Goal: Task Accomplishment & Management: Manage account settings

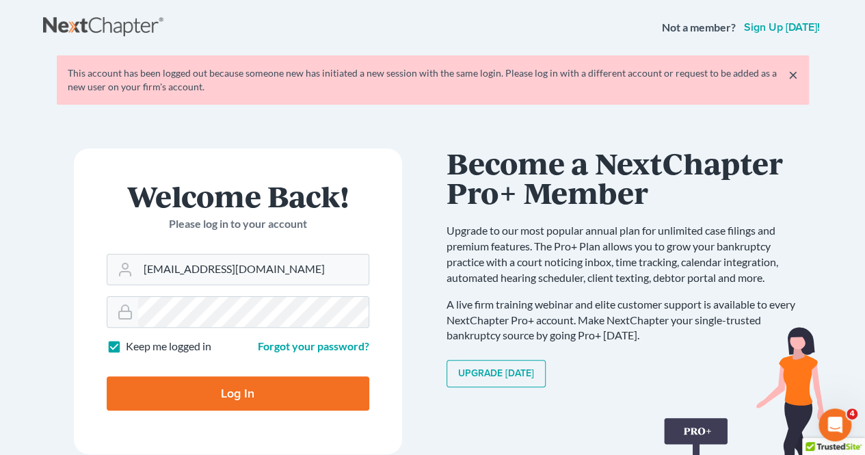
click at [274, 391] on input "Log In" at bounding box center [238, 393] width 263 height 34
type input "Thinking..."
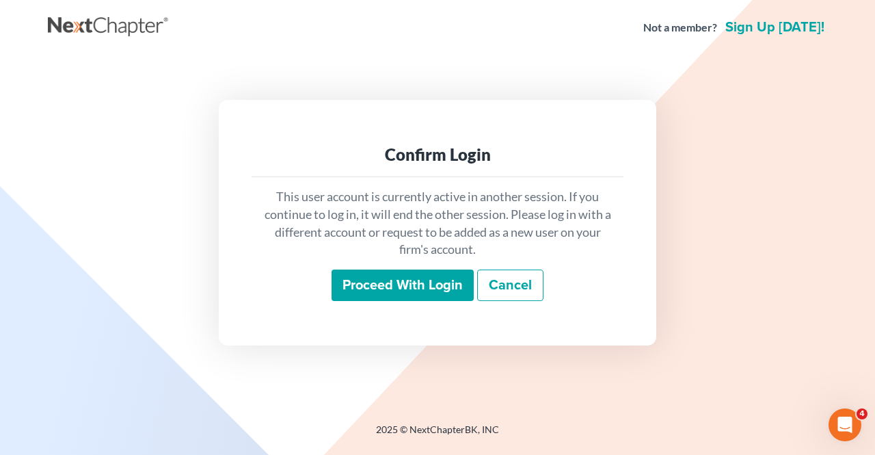
click at [412, 290] on input "Proceed with login" at bounding box center [403, 284] width 142 height 31
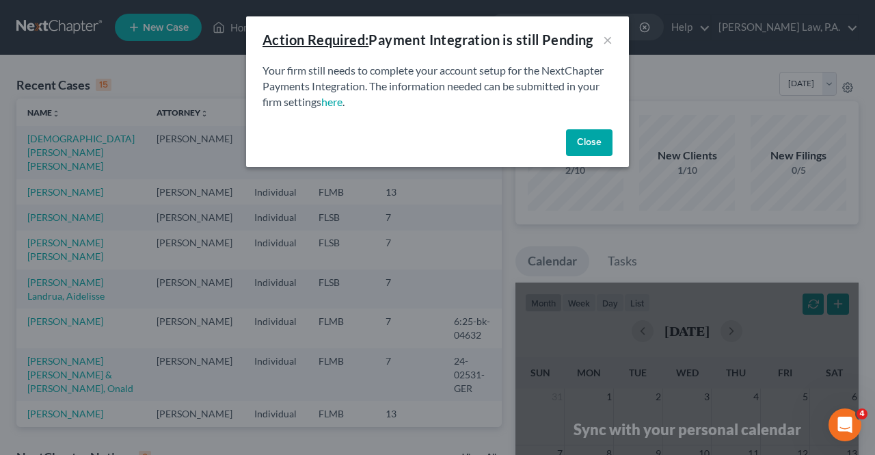
click at [595, 148] on button "Close" at bounding box center [589, 142] width 47 height 27
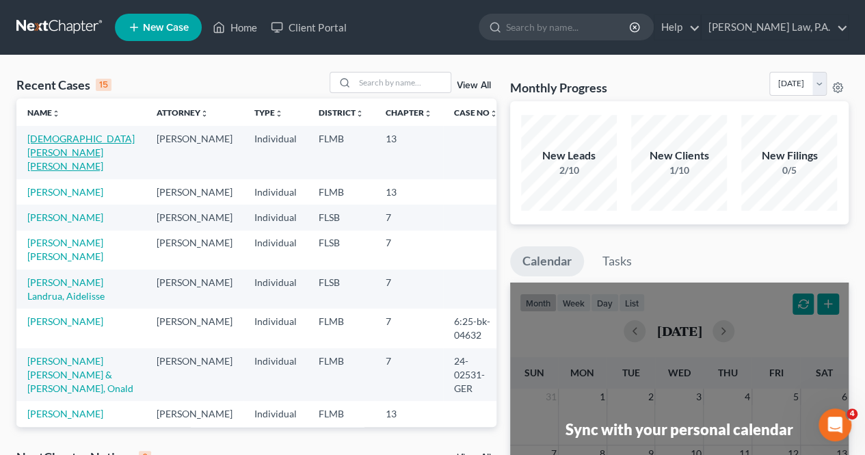
click at [111, 135] on link "Ansari, Ayesha Afreen" at bounding box center [80, 152] width 107 height 39
select select "17"
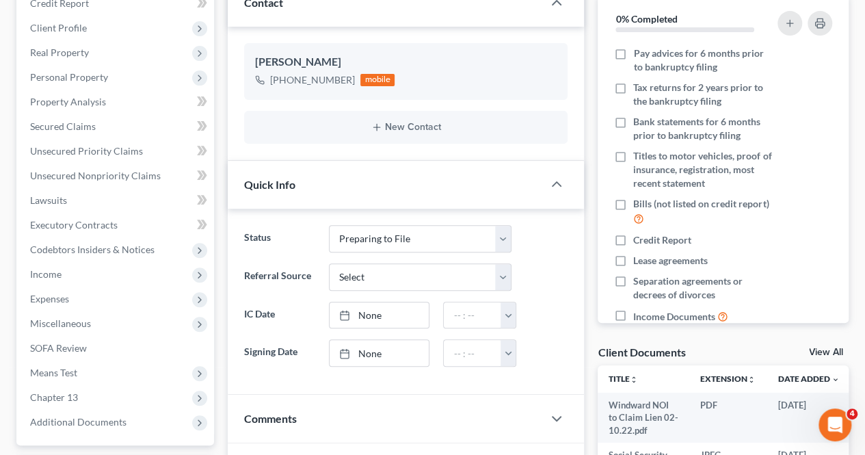
scroll to position [294, 0]
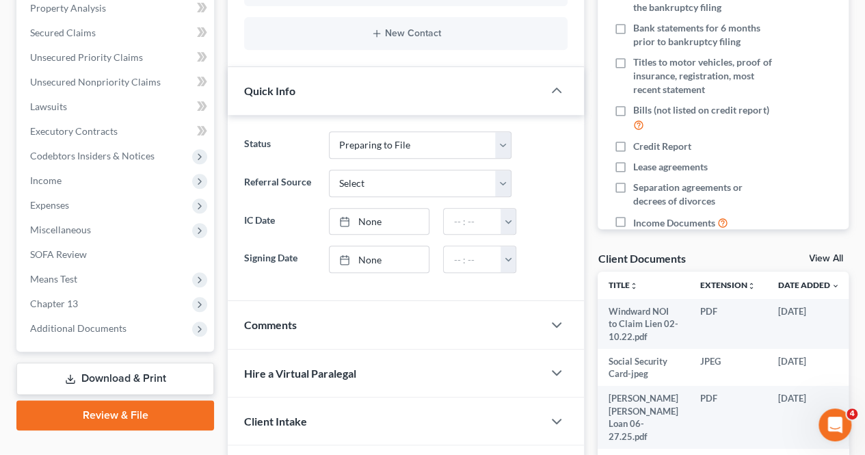
click at [73, 325] on span "Additional Documents" at bounding box center [78, 328] width 96 height 12
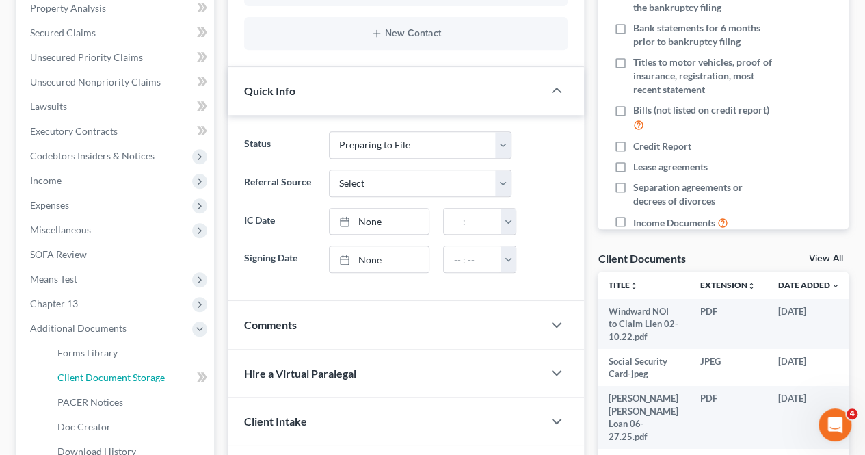
click at [85, 373] on span "Client Document Storage" at bounding box center [110, 377] width 107 height 12
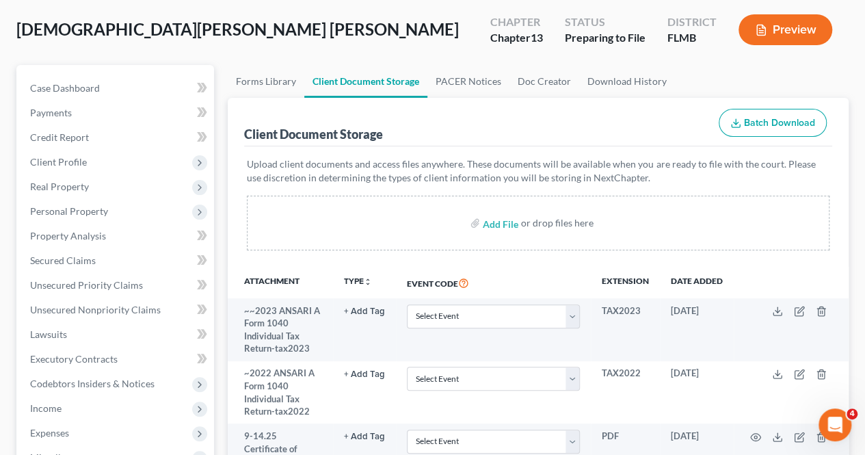
scroll to position [68, 0]
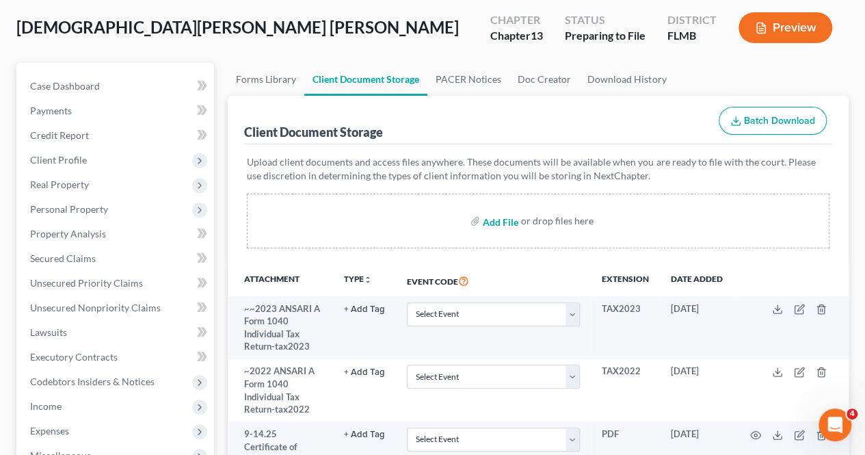
click at [501, 231] on input "file" at bounding box center [499, 221] width 33 height 25
type input "C:\fakepath\homestead filing reiept.pdf"
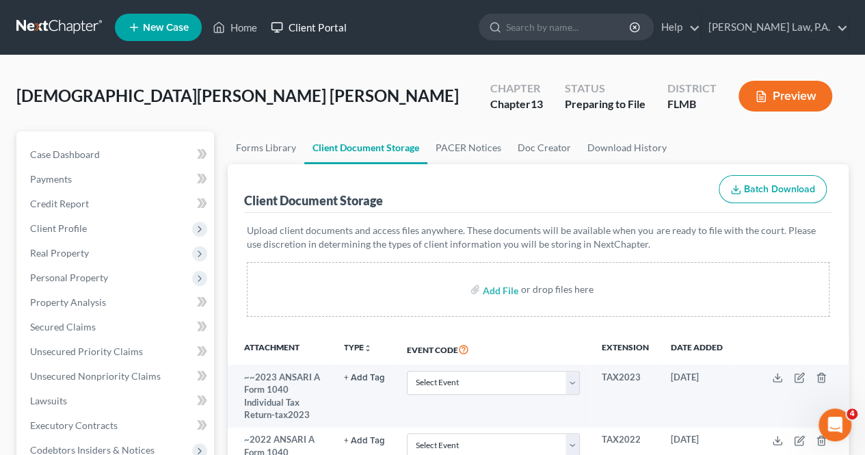
click at [290, 25] on link "Client Portal" at bounding box center [308, 27] width 89 height 25
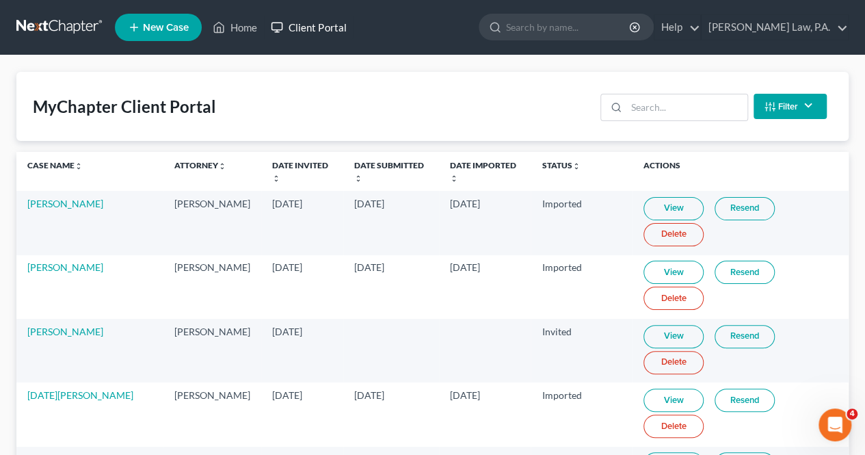
click at [323, 29] on link "Client Portal" at bounding box center [308, 27] width 89 height 25
click at [326, 29] on link "Client Portal" at bounding box center [308, 27] width 89 height 25
click at [313, 28] on link "Client Portal" at bounding box center [308, 27] width 89 height 25
click at [311, 28] on link "Client Portal" at bounding box center [308, 27] width 89 height 25
click at [249, 23] on link "Home" at bounding box center [235, 27] width 58 height 25
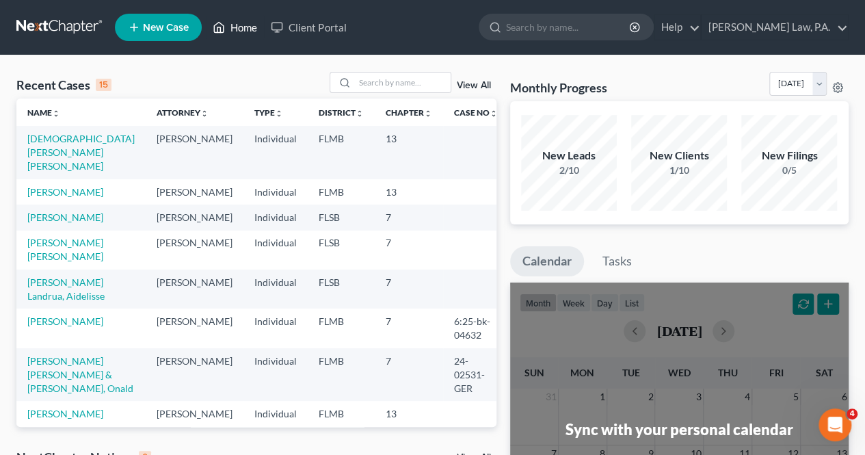
scroll to position [62, 0]
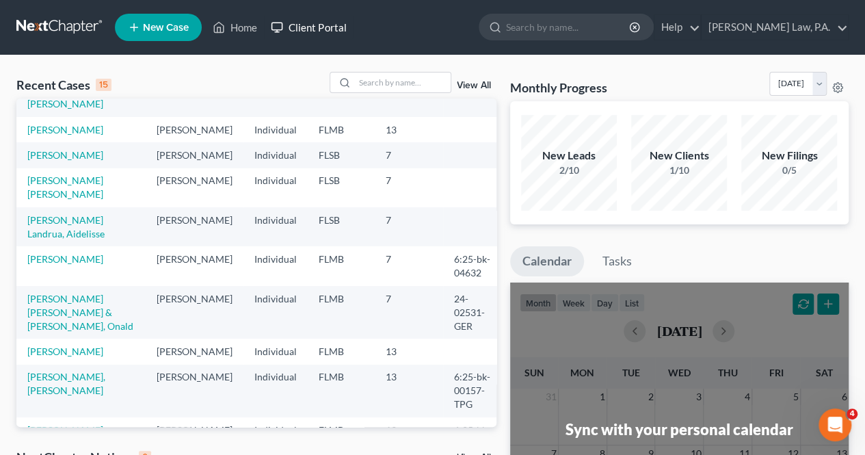
click at [339, 20] on link "Client Portal" at bounding box center [308, 27] width 89 height 25
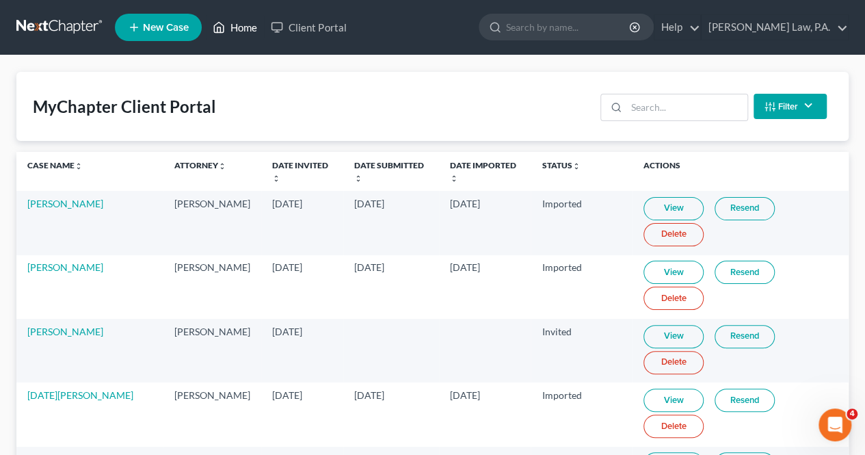
click at [256, 23] on link "Home" at bounding box center [235, 27] width 58 height 25
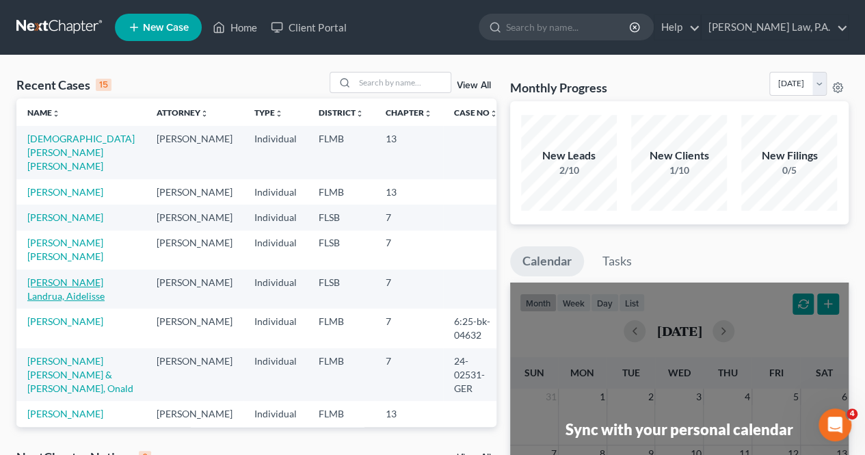
click at [51, 296] on link "Hartberger Landrua, Aidelisse" at bounding box center [65, 288] width 77 height 25
select select "10"
select select "1"
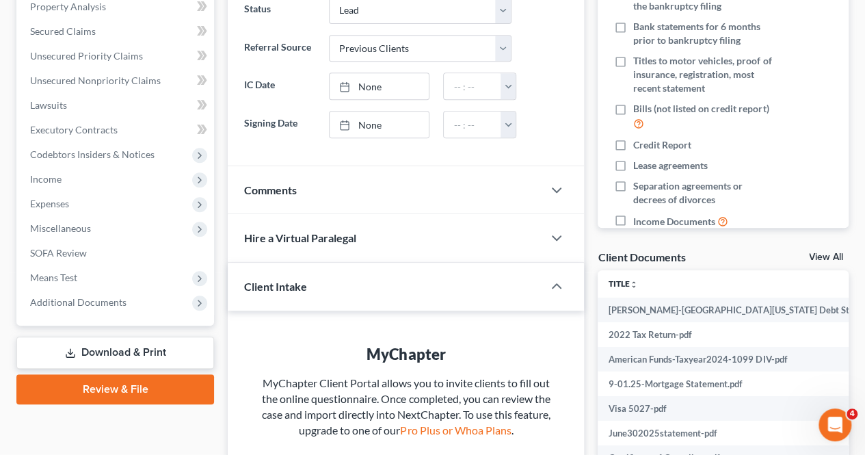
scroll to position [308, 0]
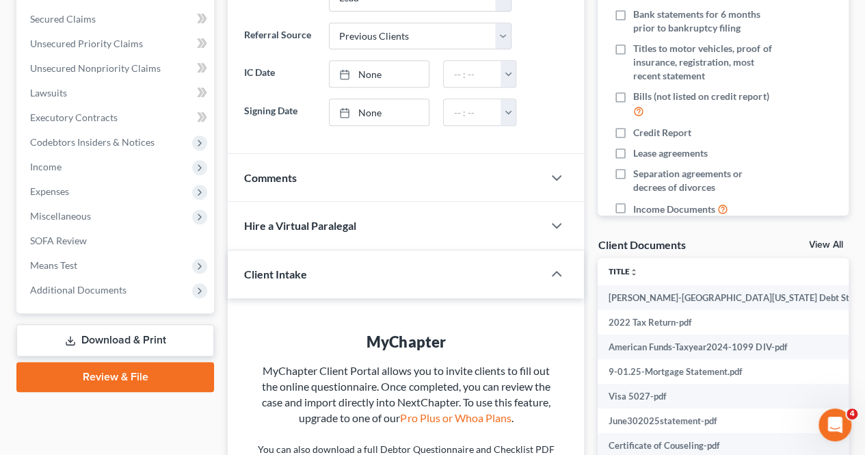
click at [80, 295] on span "Additional Documents" at bounding box center [116, 290] width 195 height 25
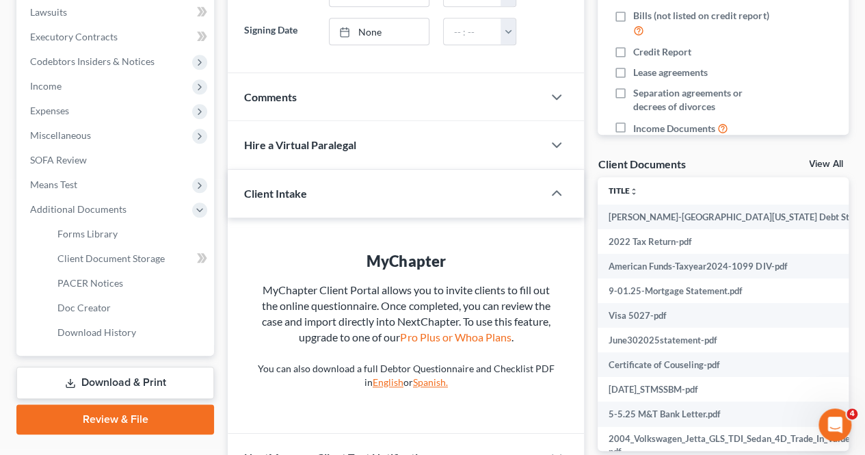
scroll to position [390, 0]
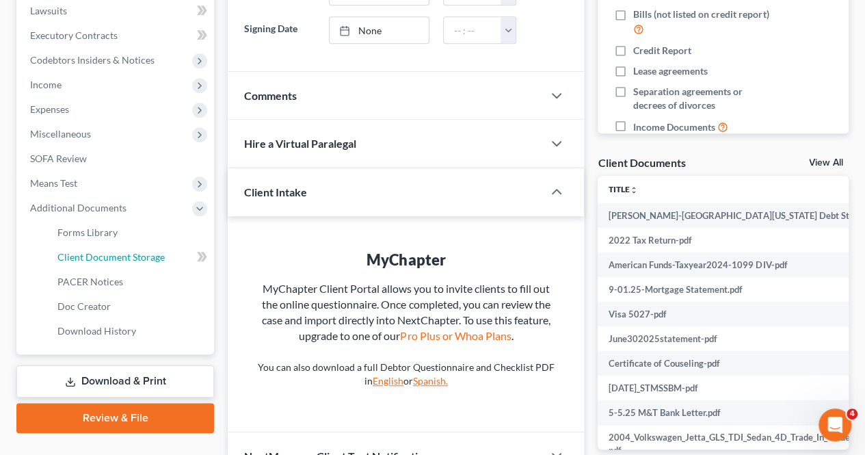
drag, startPoint x: 131, startPoint y: 254, endPoint x: 117, endPoint y: 254, distance: 14.4
click at [117, 254] on span "Client Document Storage" at bounding box center [110, 257] width 107 height 12
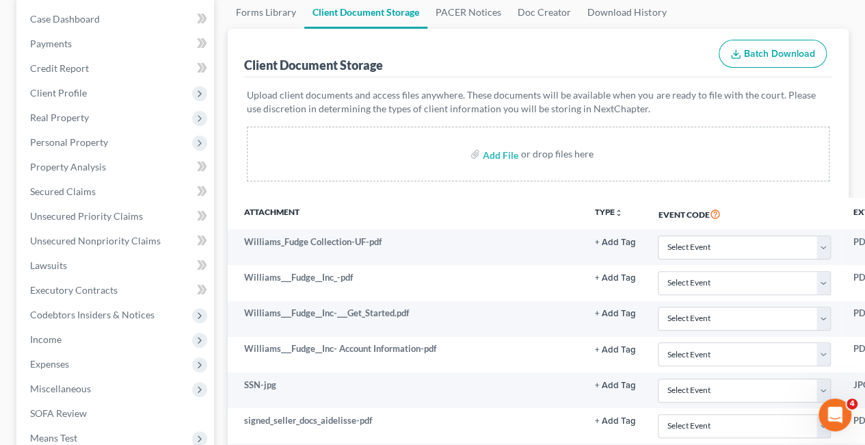
scroll to position [137, 0]
click at [513, 154] on input "file" at bounding box center [499, 152] width 33 height 25
type input "C:\fakepath\Amex Statement-Sept.pdf"
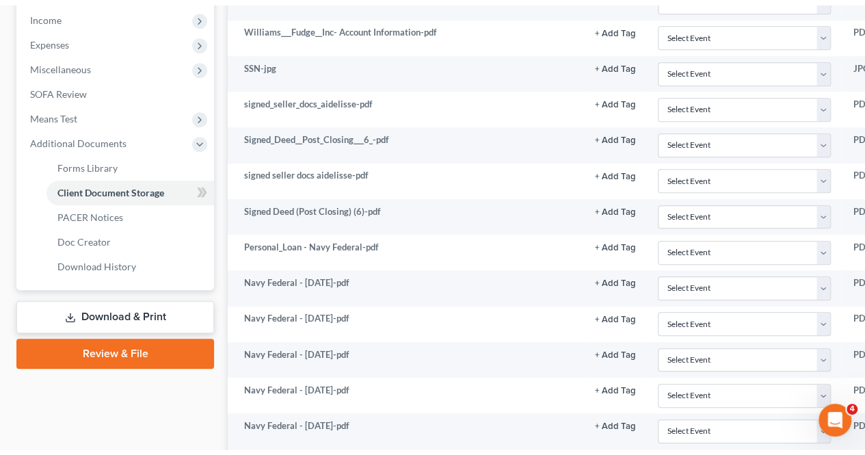
scroll to position [0, 0]
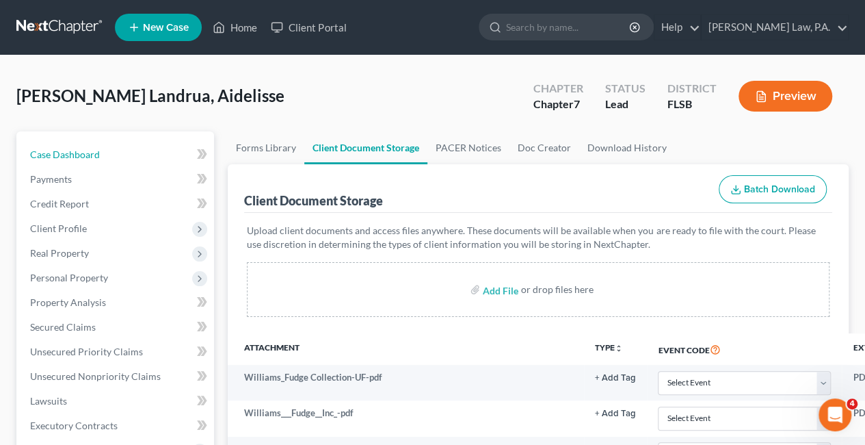
click at [100, 148] on link "Case Dashboard" at bounding box center [116, 154] width 195 height 25
select select "1"
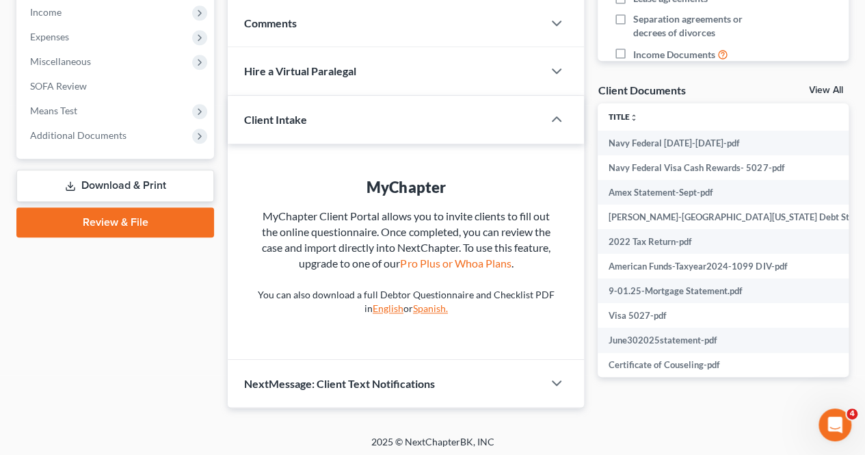
scroll to position [446, 0]
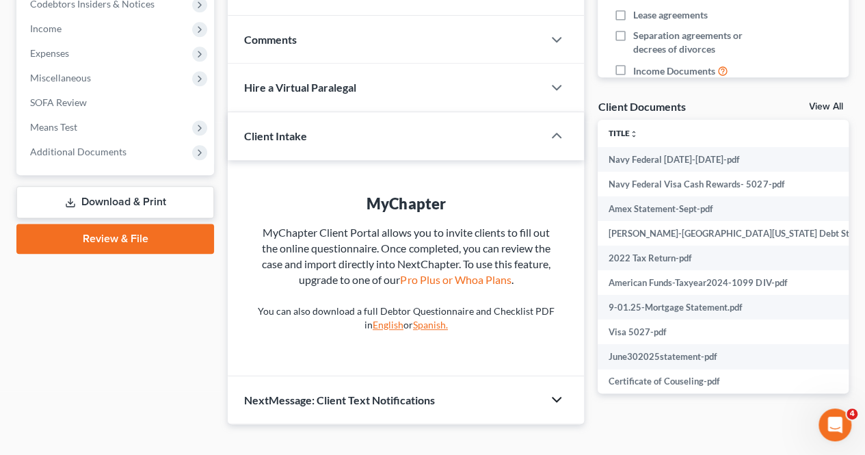
click at [558, 393] on icon "button" at bounding box center [557, 399] width 16 height 16
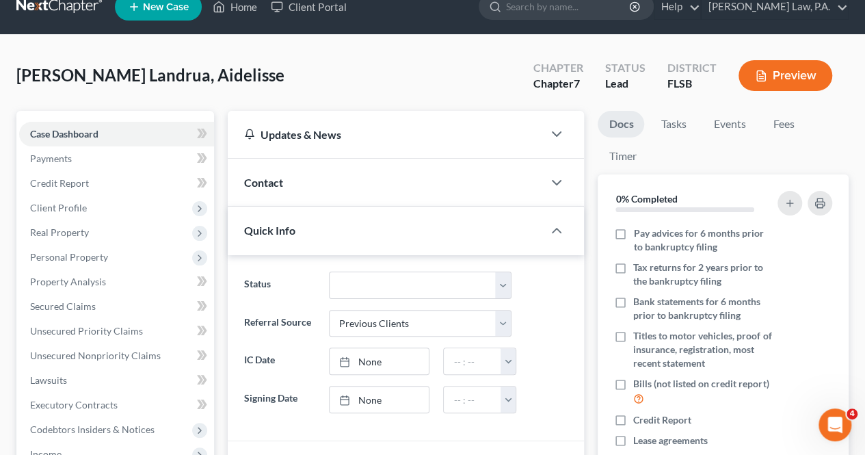
scroll to position [15, 0]
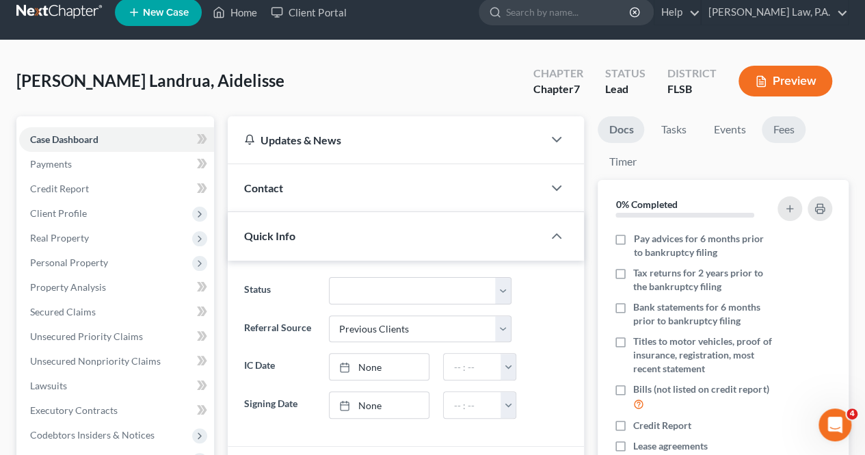
click at [780, 137] on link "Fees" at bounding box center [784, 129] width 44 height 27
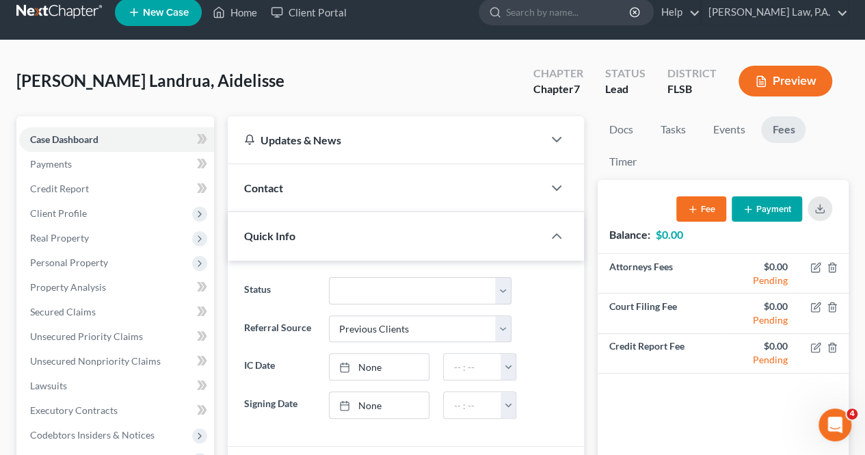
click at [90, 137] on span "Case Dashboard" at bounding box center [64, 139] width 68 height 12
click at [249, 17] on link "Home" at bounding box center [235, 12] width 58 height 25
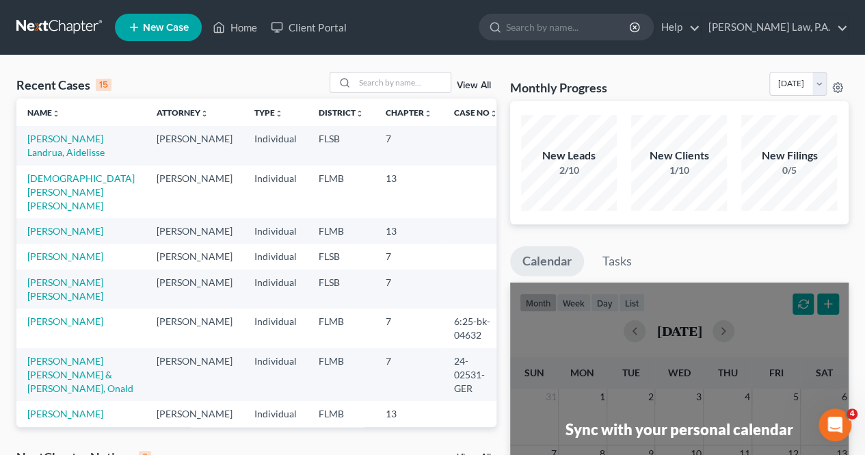
click at [826, 432] on div "Open Intercom Messenger" at bounding box center [834, 424] width 45 height 45
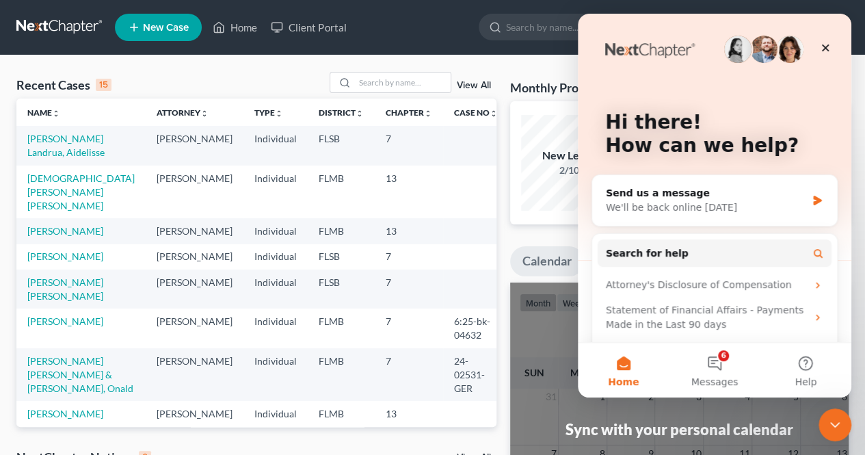
click at [829, 44] on icon "Close" at bounding box center [825, 47] width 11 height 11
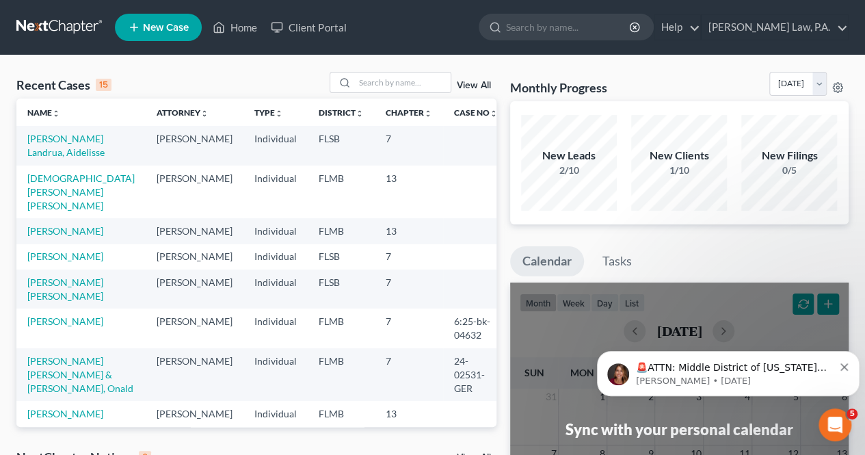
click at [839, 364] on div "🚨ATTN: Middle District of Florida The court has added a new Credit Counseling F…" at bounding box center [728, 373] width 242 height 27
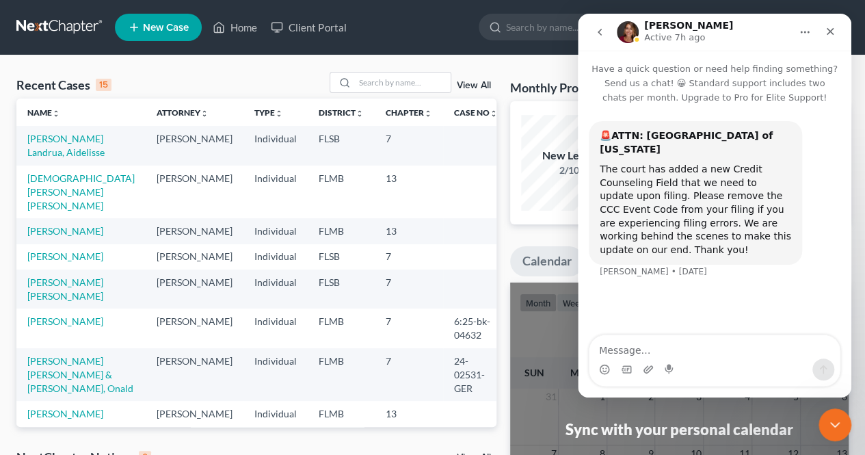
click at [827, 31] on icon "Close" at bounding box center [830, 31] width 11 height 11
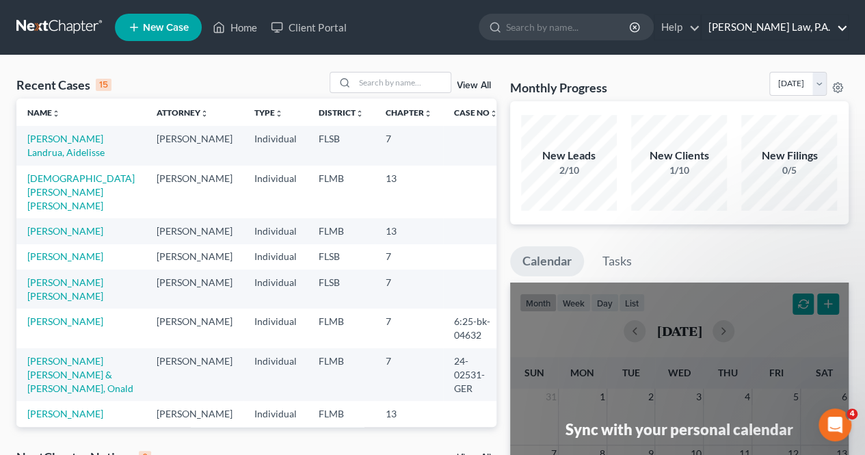
click at [772, 36] on link "Robles Cruz Law, P.A." at bounding box center [775, 27] width 146 height 25
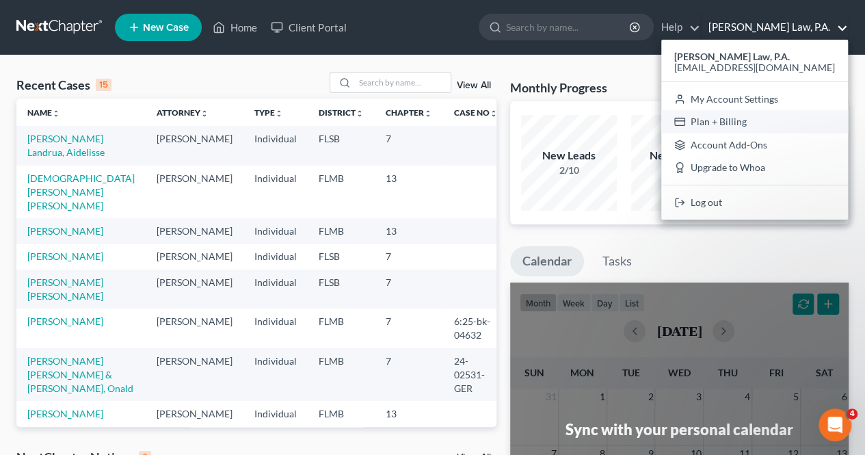
click at [789, 120] on link "Plan + Billing" at bounding box center [754, 121] width 187 height 23
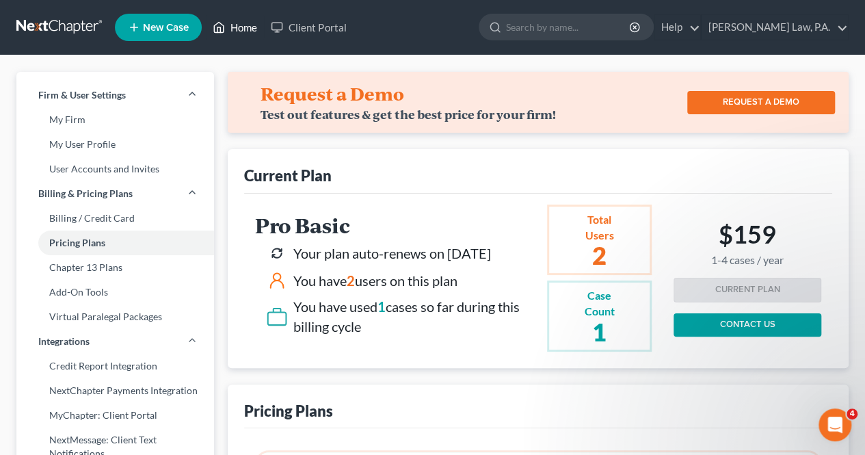
click at [222, 25] on icon at bounding box center [219, 27] width 12 height 16
